Goal: Information Seeking & Learning: Find specific page/section

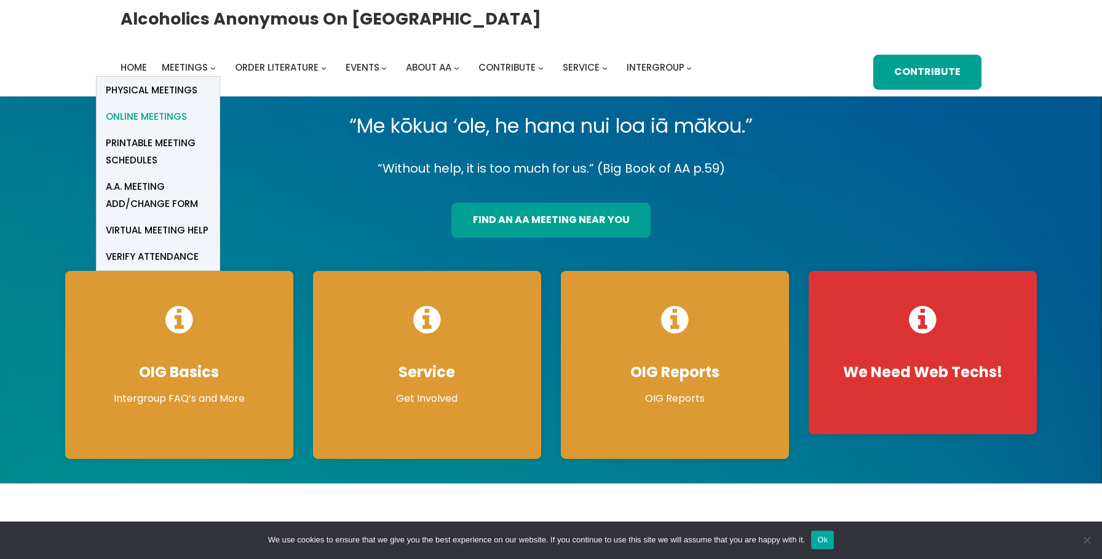
click at [167, 115] on span "Online Meetings" at bounding box center [146, 116] width 81 height 17
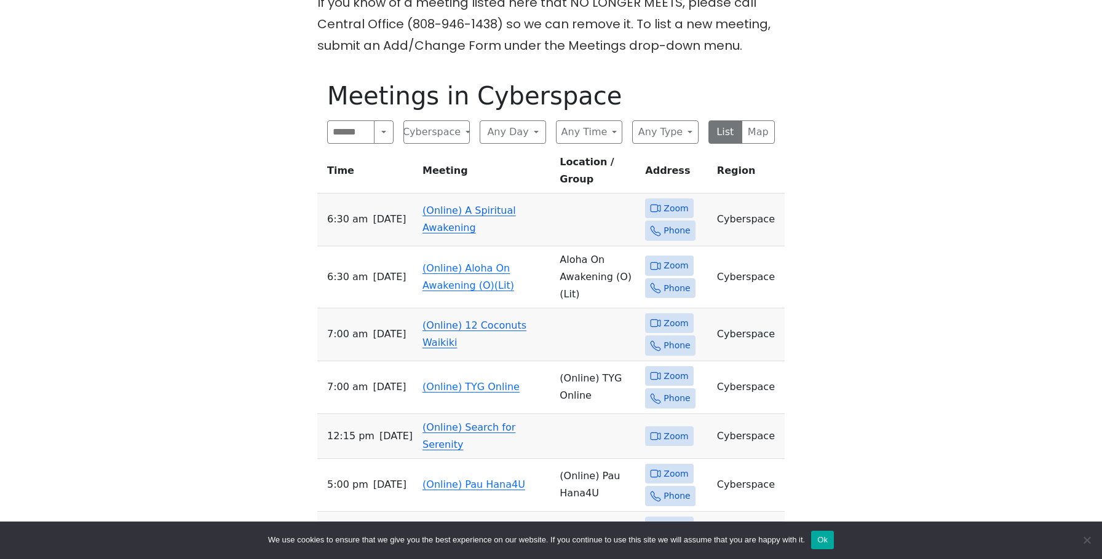
click at [449, 200] on td "(Online) A Spiritual Awakening" at bounding box center [485, 220] width 137 height 53
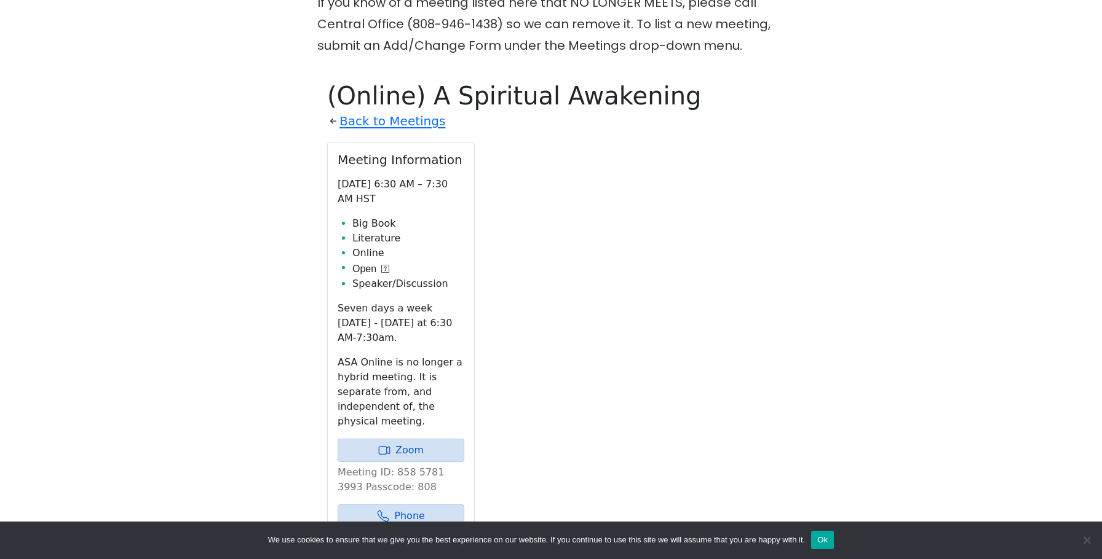
scroll to position [553, 0]
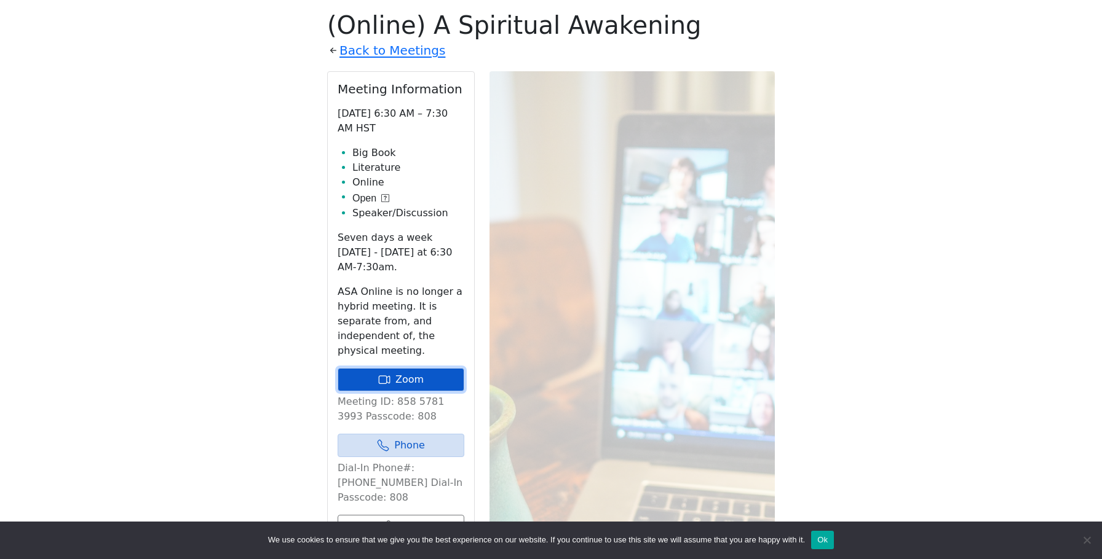
click at [393, 380] on link "Zoom" at bounding box center [401, 379] width 127 height 23
